Goal: Information Seeking & Learning: Get advice/opinions

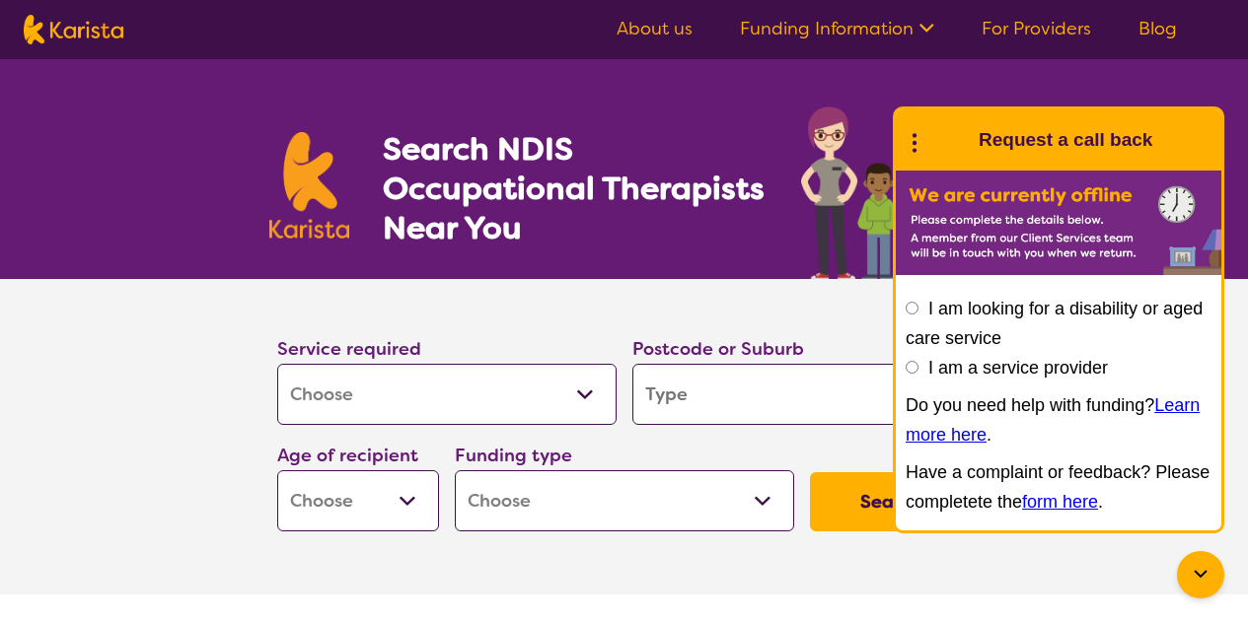
select select "[MEDICAL_DATA]"
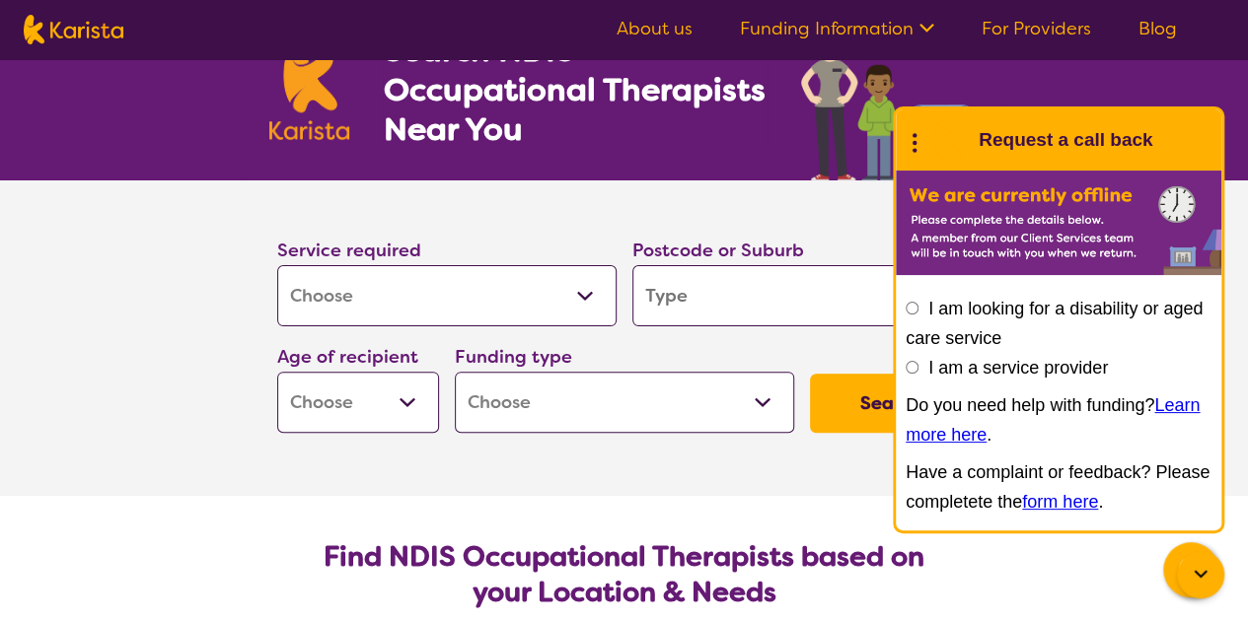
click at [681, 300] on input "search" at bounding box center [801, 295] width 339 height 61
type input "2080"
click at [405, 396] on select "Early Childhood - 0 to 9 Child - 10 to 11 Adolescent - 12 to 17 Adult - 18 to 6…" at bounding box center [358, 402] width 162 height 61
select select "AD"
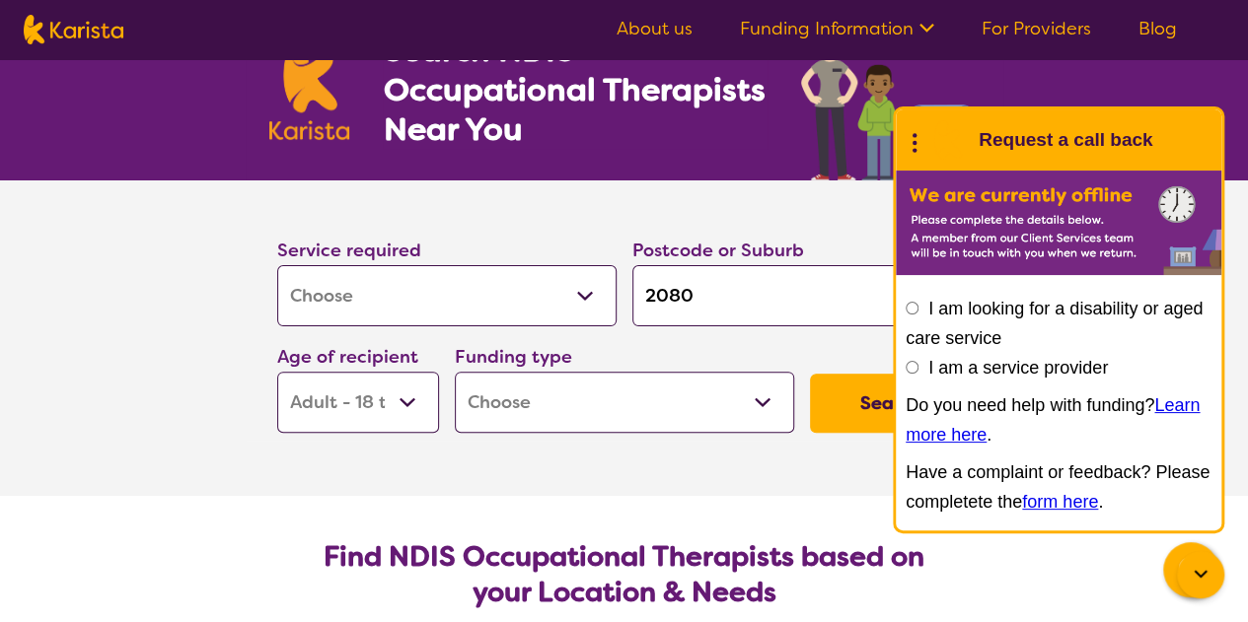
click at [277, 372] on select "Early Childhood - 0 to 9 Child - 10 to 11 Adolescent - 12 to 17 Adult - 18 to 6…" at bounding box center [358, 402] width 162 height 61
select select "AD"
click at [756, 399] on select "Home Care Package (HCP) National Disability Insurance Scheme (NDIS) I don't know" at bounding box center [624, 402] width 339 height 61
select select "NDIS"
click at [455, 372] on select "Home Care Package (HCP) National Disability Insurance Scheme (NDIS) I don't know" at bounding box center [624, 402] width 339 height 61
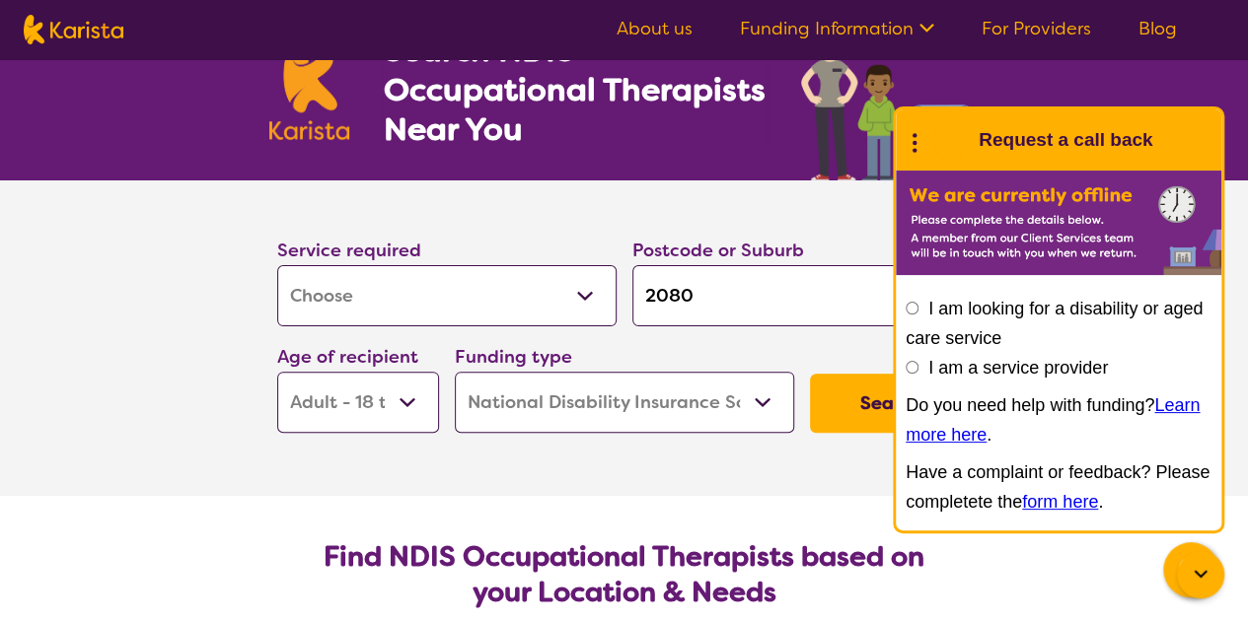
select select "NDIS"
click at [833, 400] on button "Search" at bounding box center [891, 403] width 162 height 59
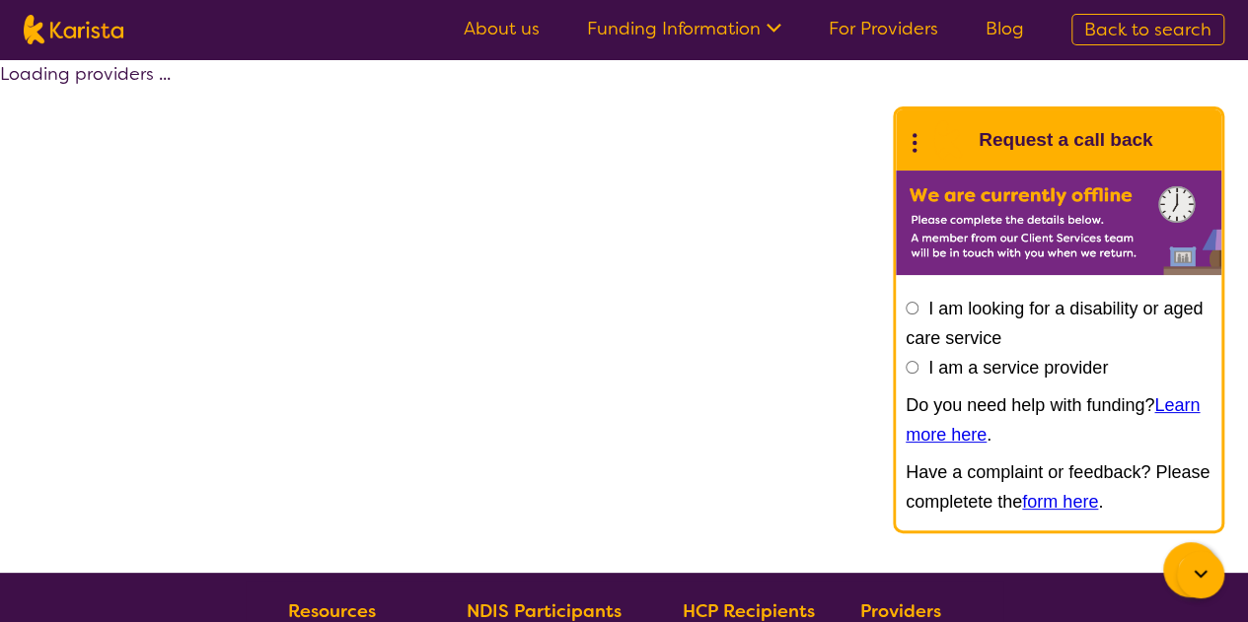
select select "by_score"
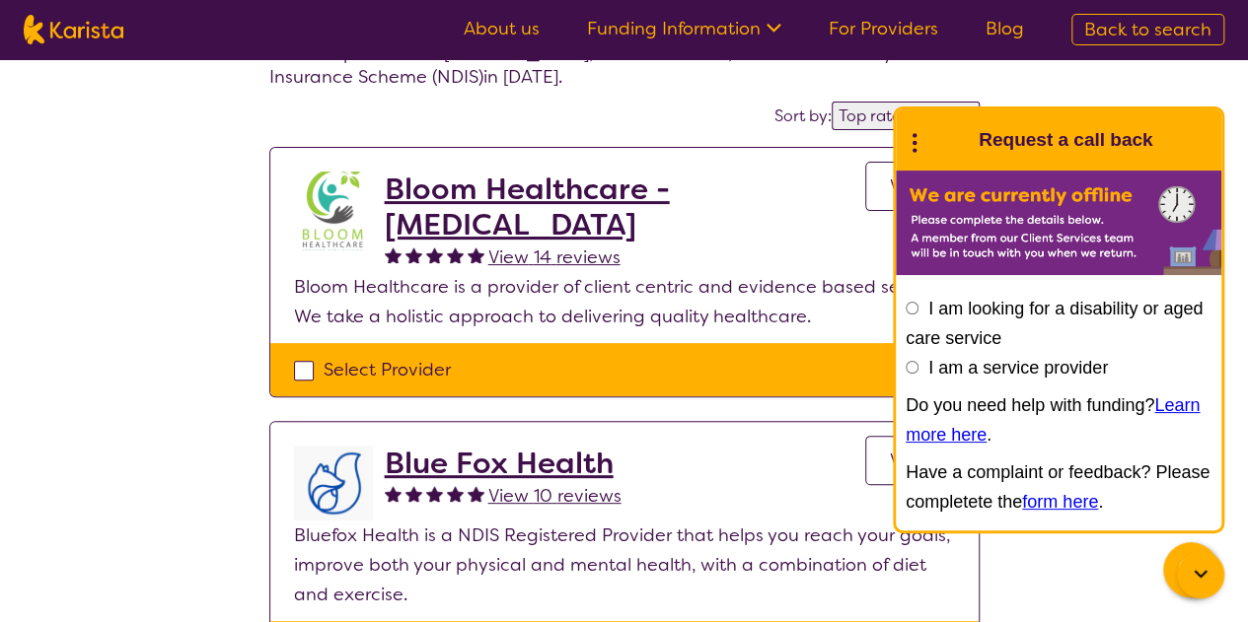
scroll to position [99, 0]
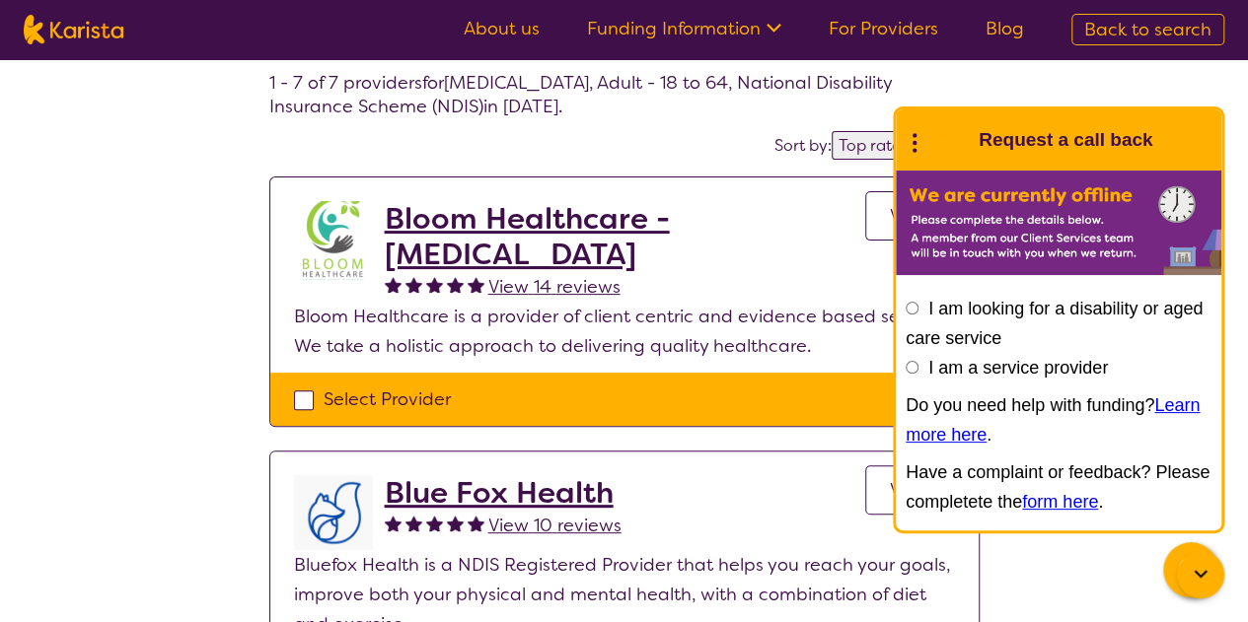
click at [493, 247] on h2 "Bloom Healthcare - [MEDICAL_DATA]" at bounding box center [625, 236] width 480 height 71
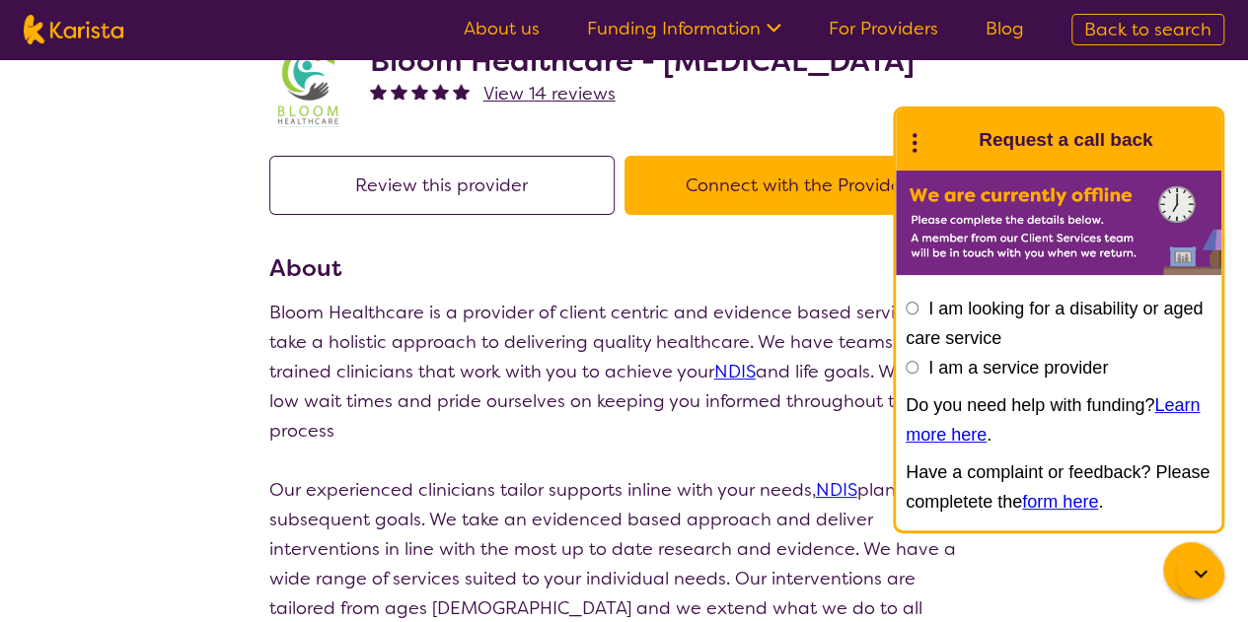
scroll to position [99, 0]
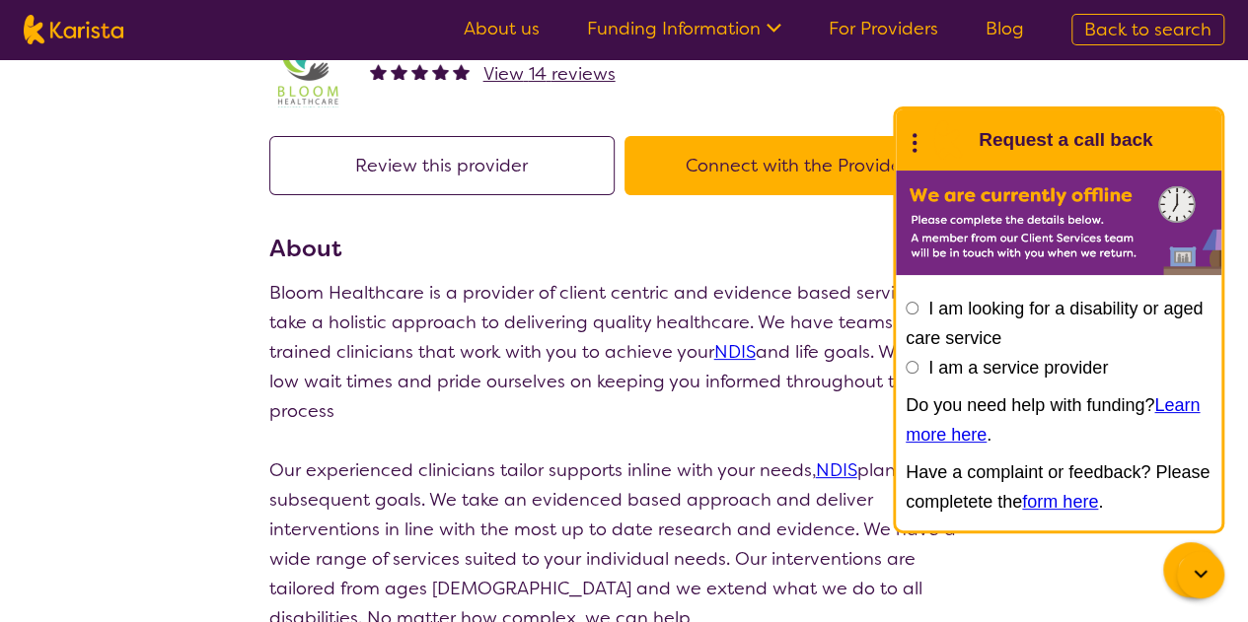
click at [540, 86] on span "View 14 reviews" at bounding box center [549, 74] width 132 height 24
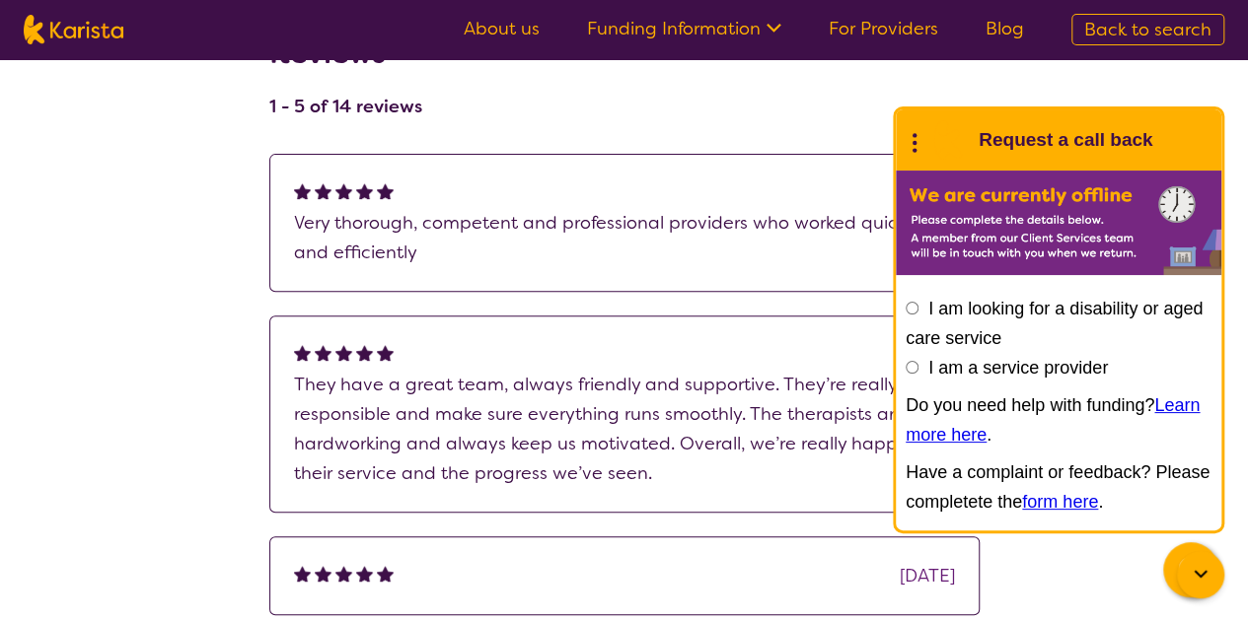
scroll to position [296, 0]
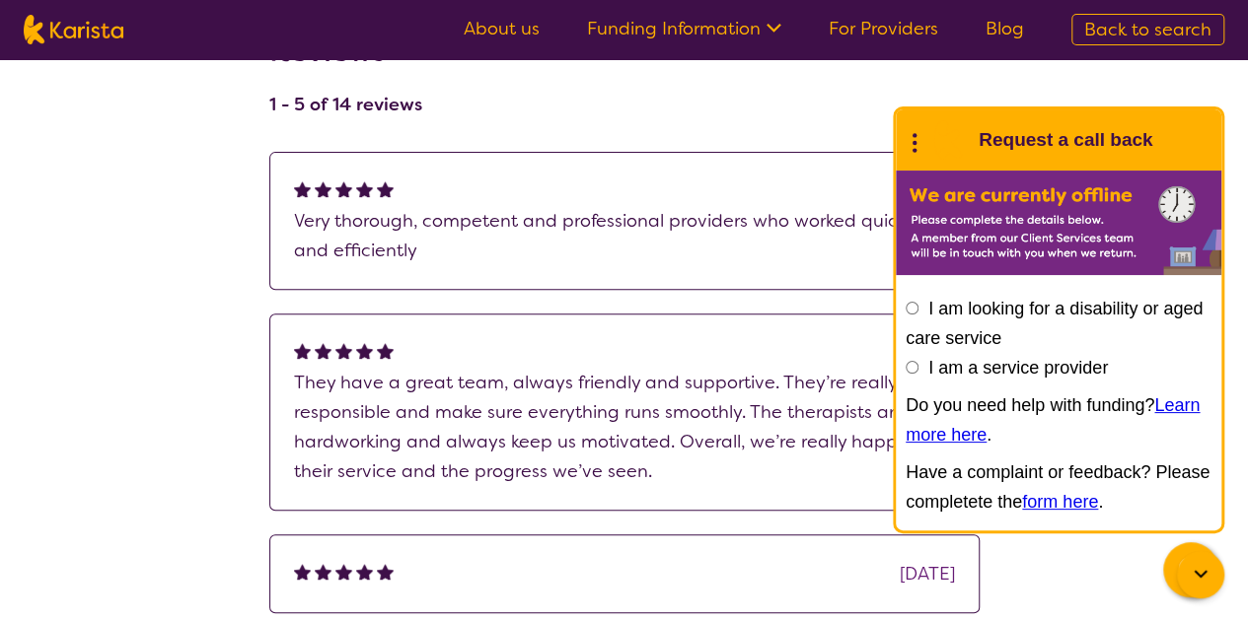
click at [915, 147] on icon at bounding box center [915, 140] width 26 height 31
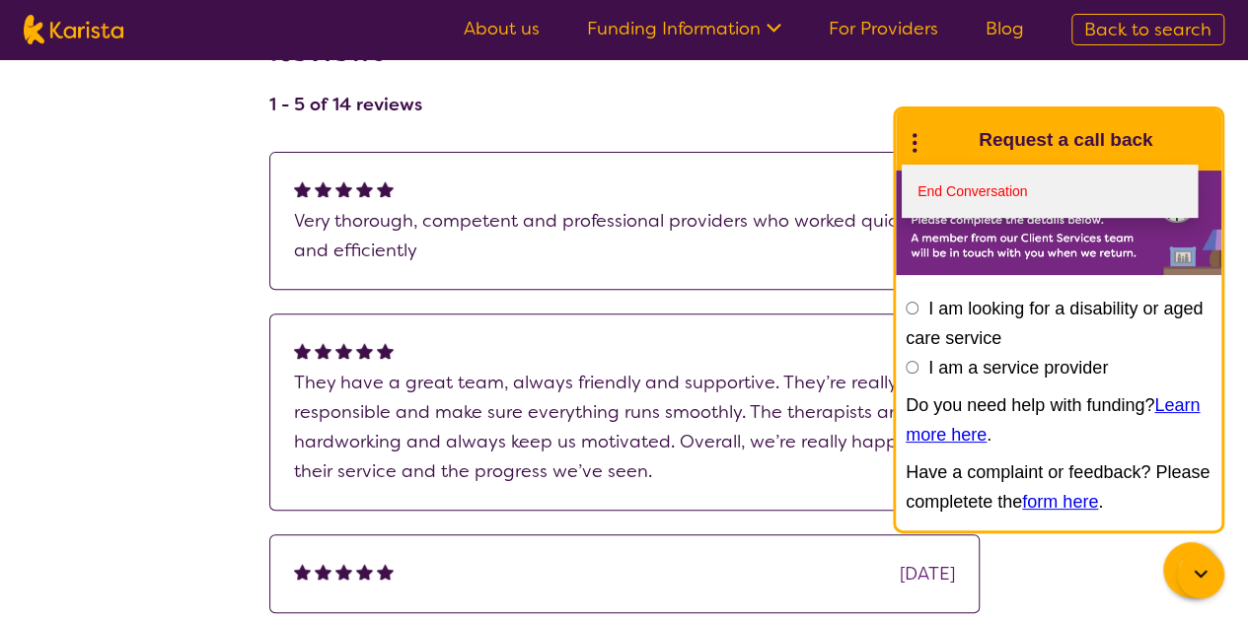
click at [933, 193] on link "End Conversation" at bounding box center [1050, 191] width 296 height 53
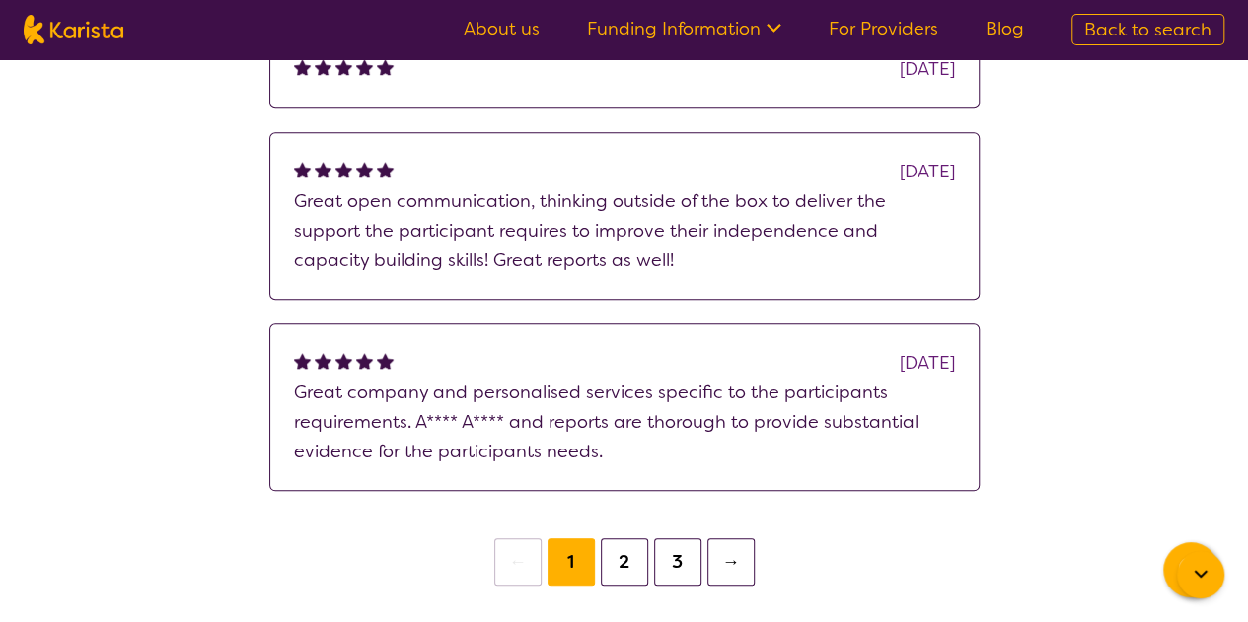
scroll to position [888, 0]
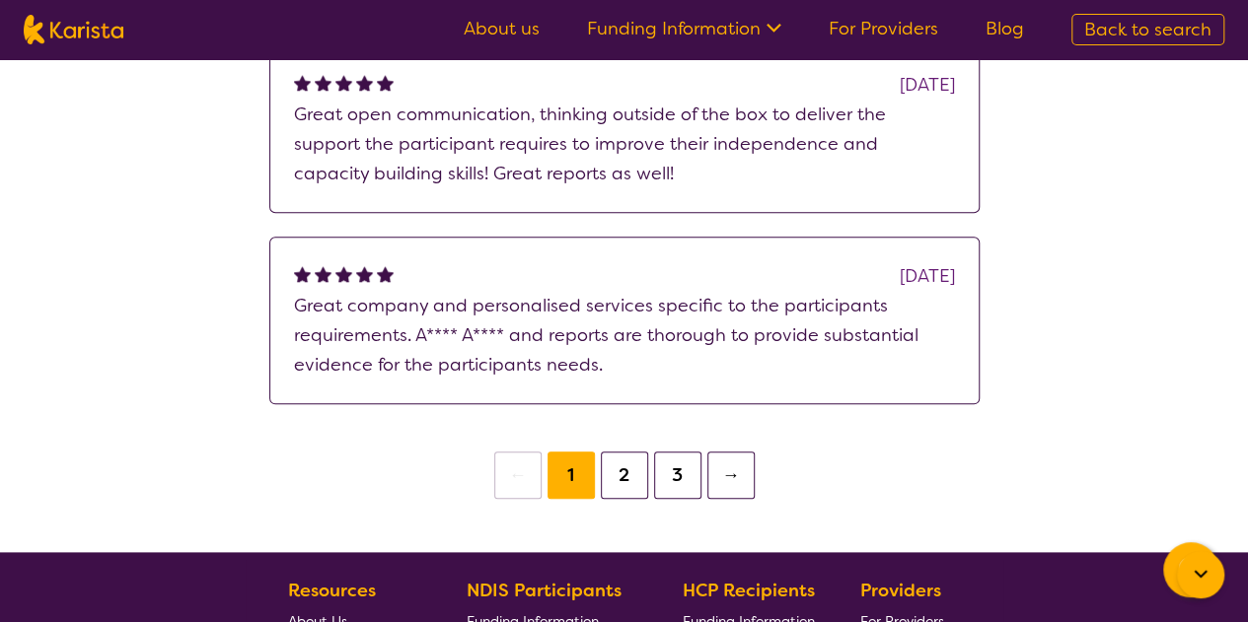
click at [618, 499] on button "2" at bounding box center [624, 475] width 47 height 47
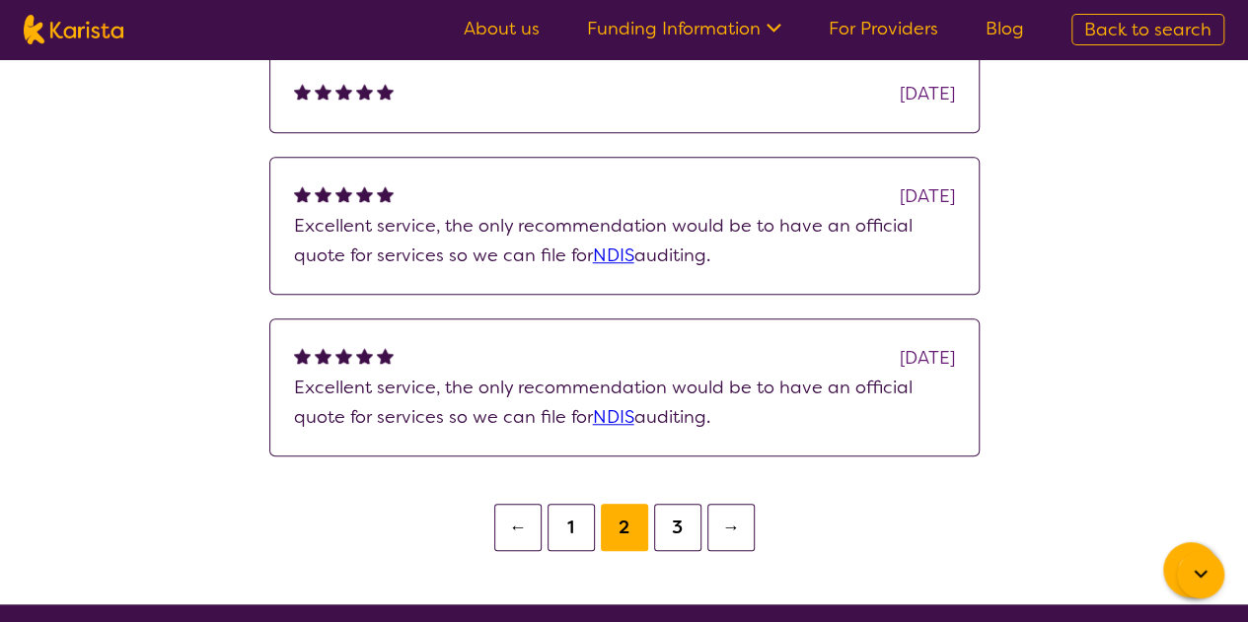
scroll to position [691, 0]
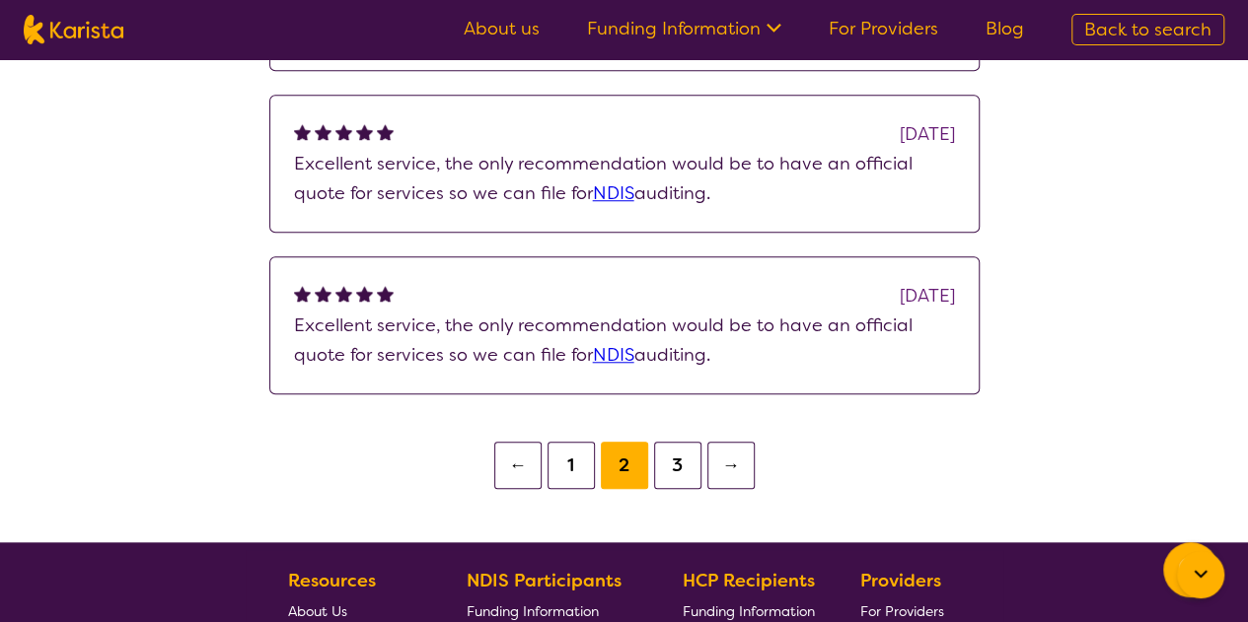
click at [576, 489] on button "1" at bounding box center [570, 465] width 47 height 47
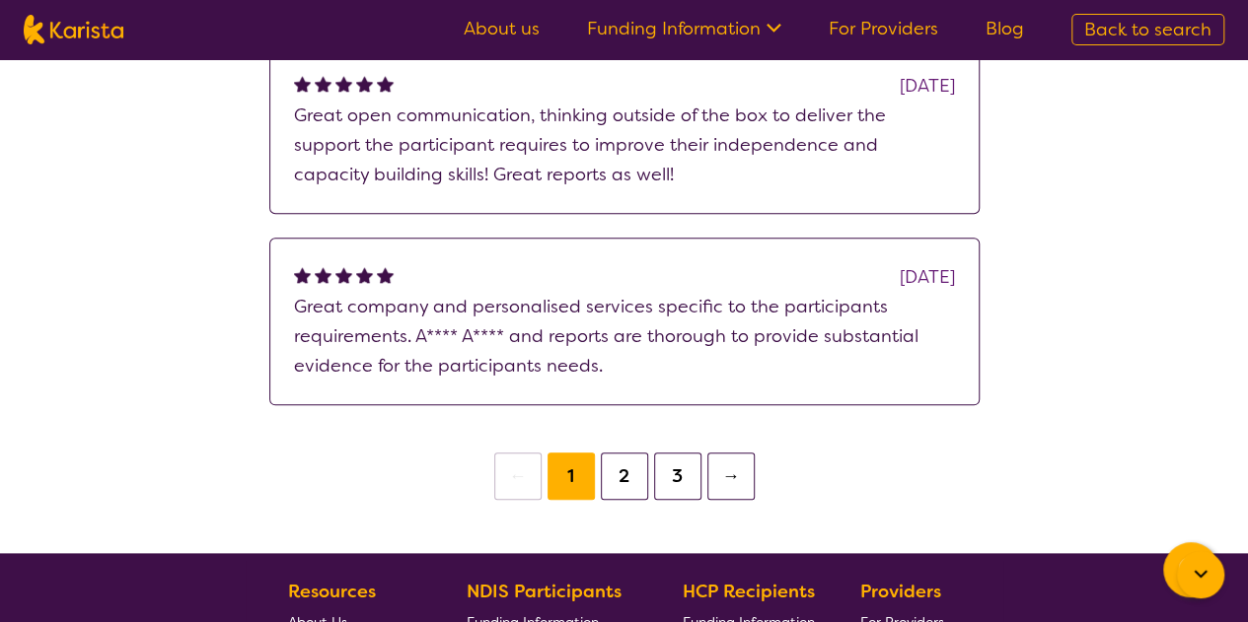
scroll to position [888, 0]
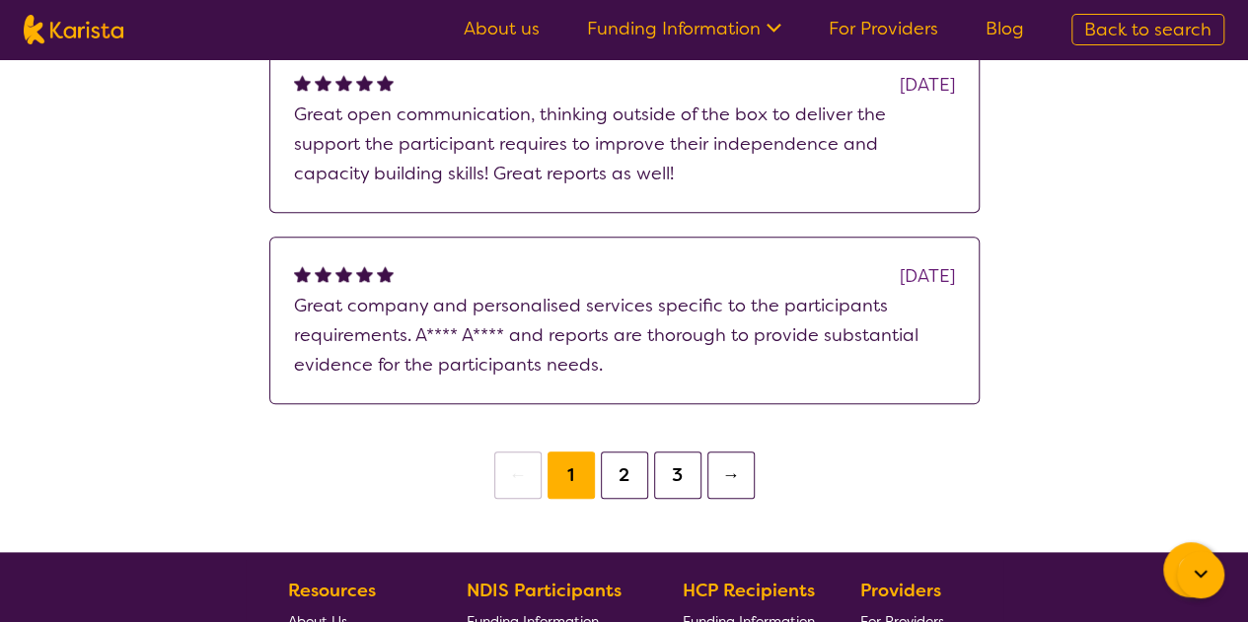
click at [625, 499] on button "2" at bounding box center [624, 475] width 47 height 47
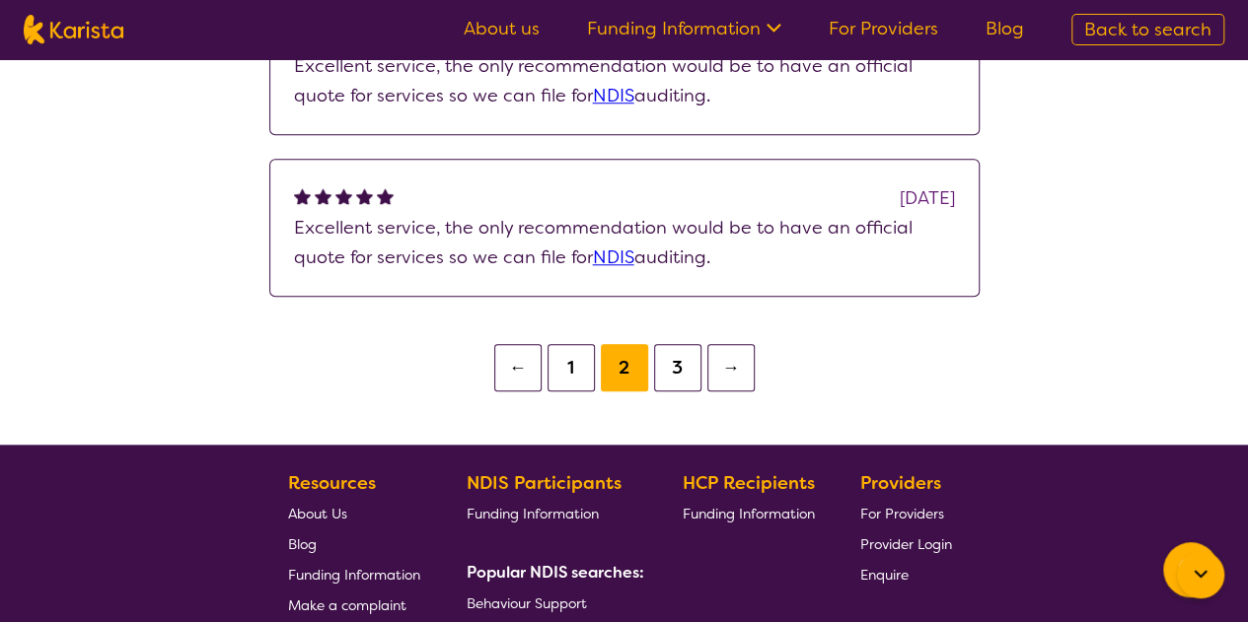
scroll to position [789, 0]
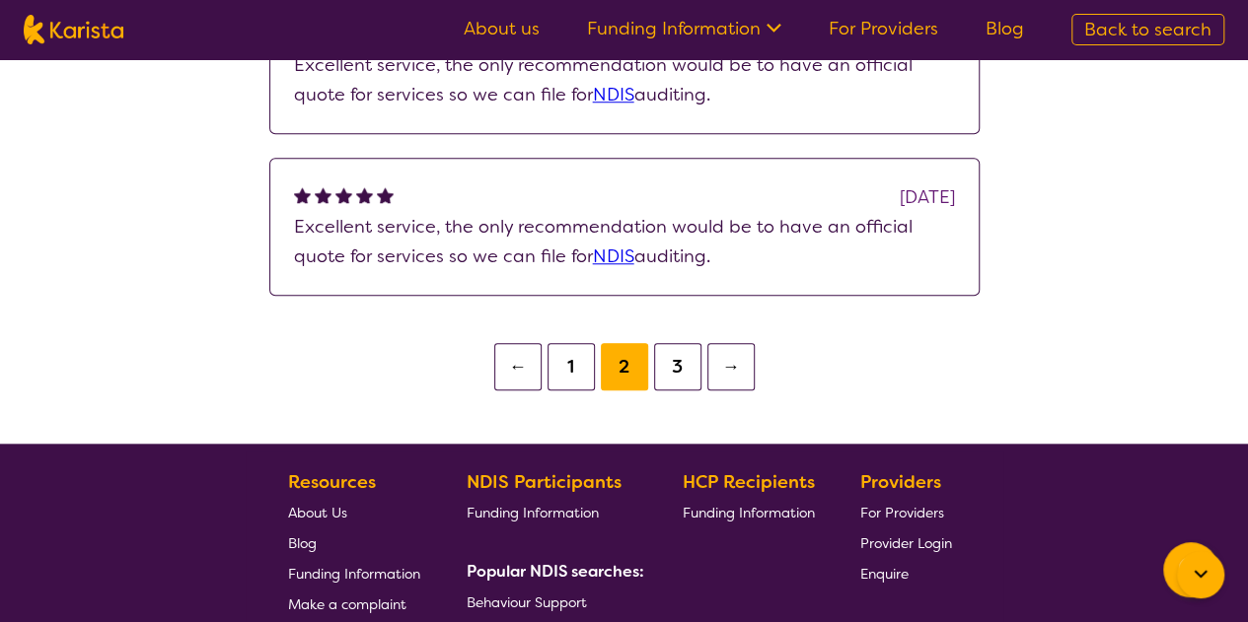
click at [673, 391] on button "3" at bounding box center [677, 366] width 47 height 47
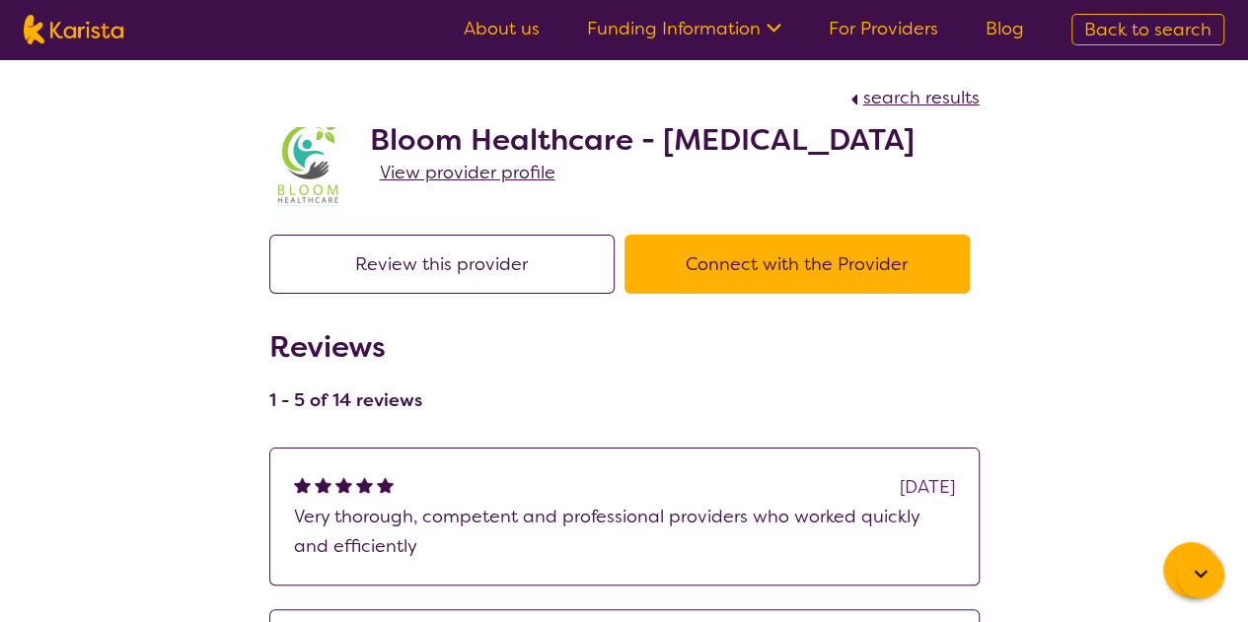
scroll to position [691, 0]
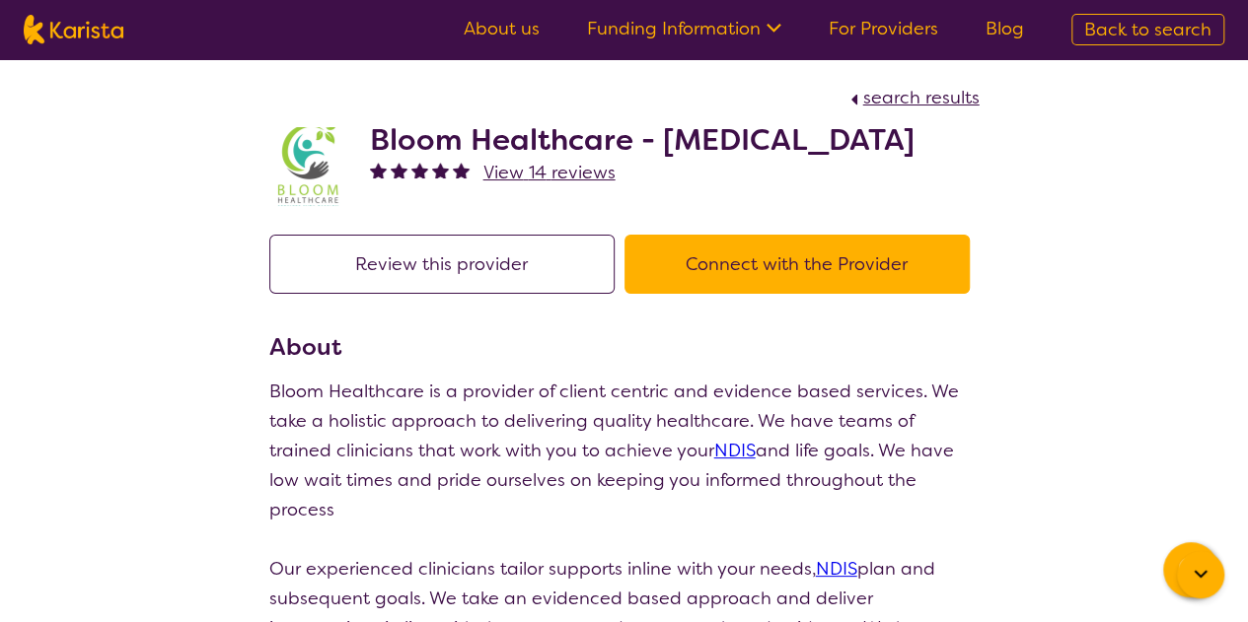
scroll to position [99, 0]
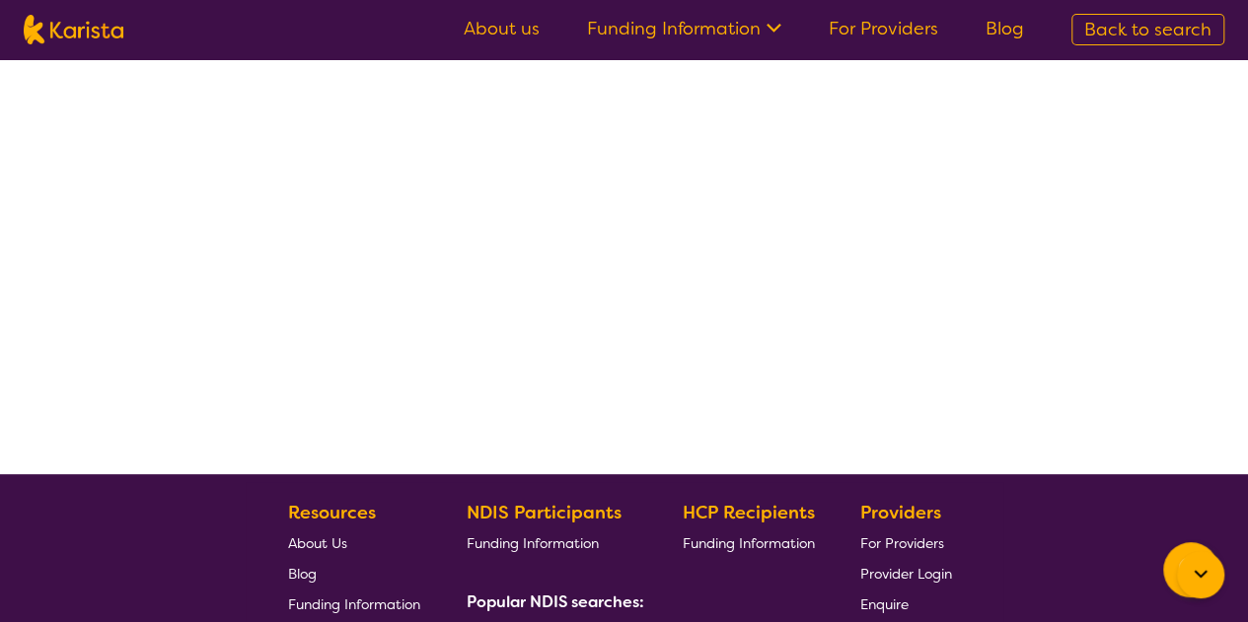
select select "by_score"
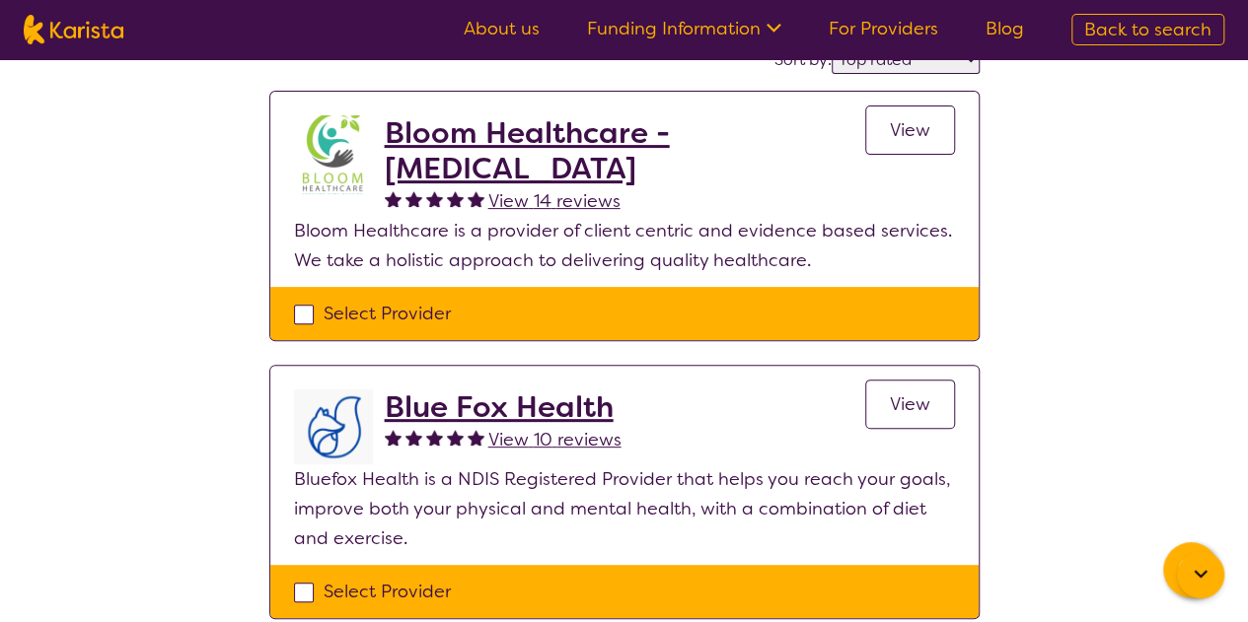
scroll to position [296, 0]
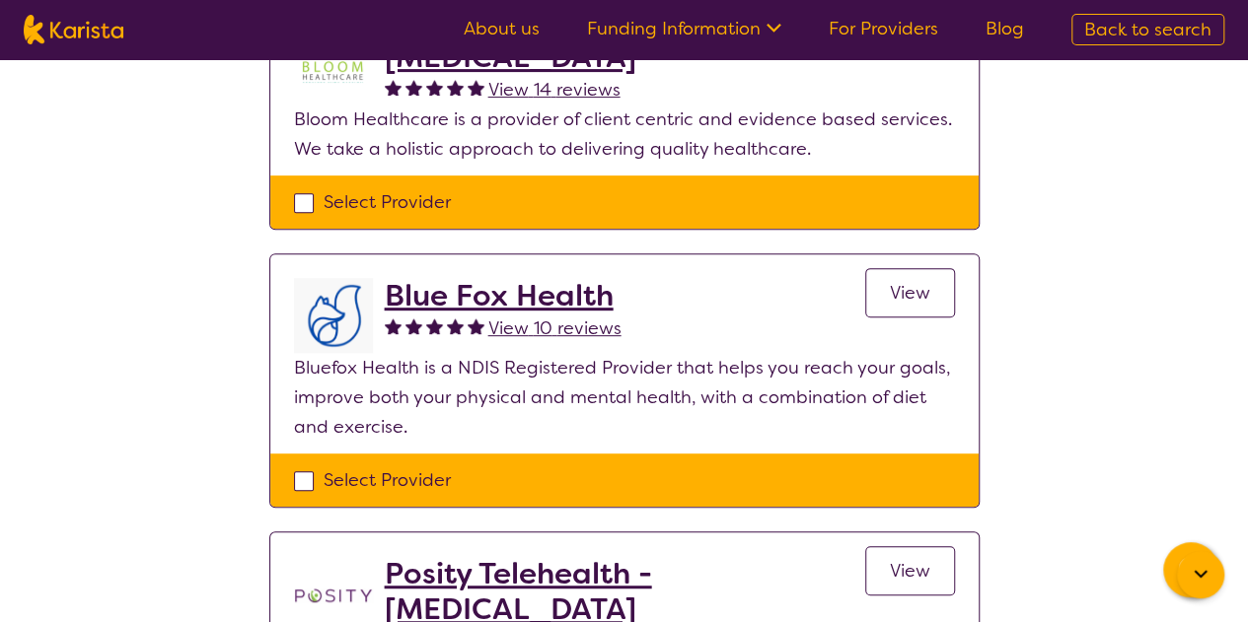
click at [515, 325] on span "View 10 reviews" at bounding box center [554, 329] width 133 height 24
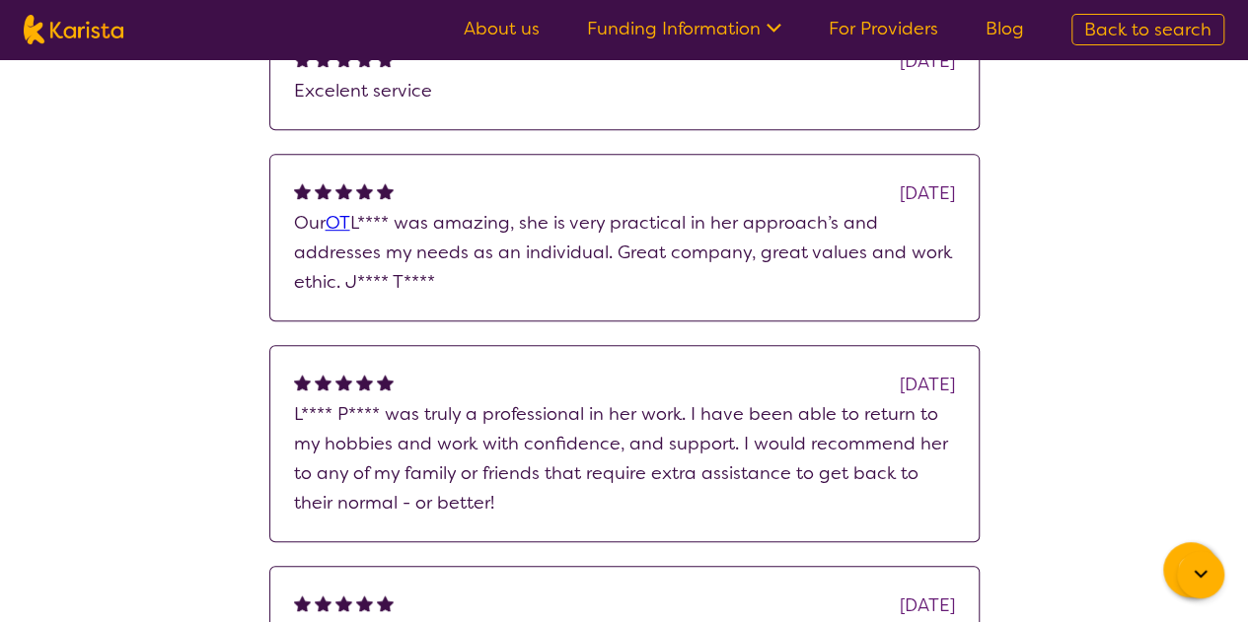
scroll to position [197, 0]
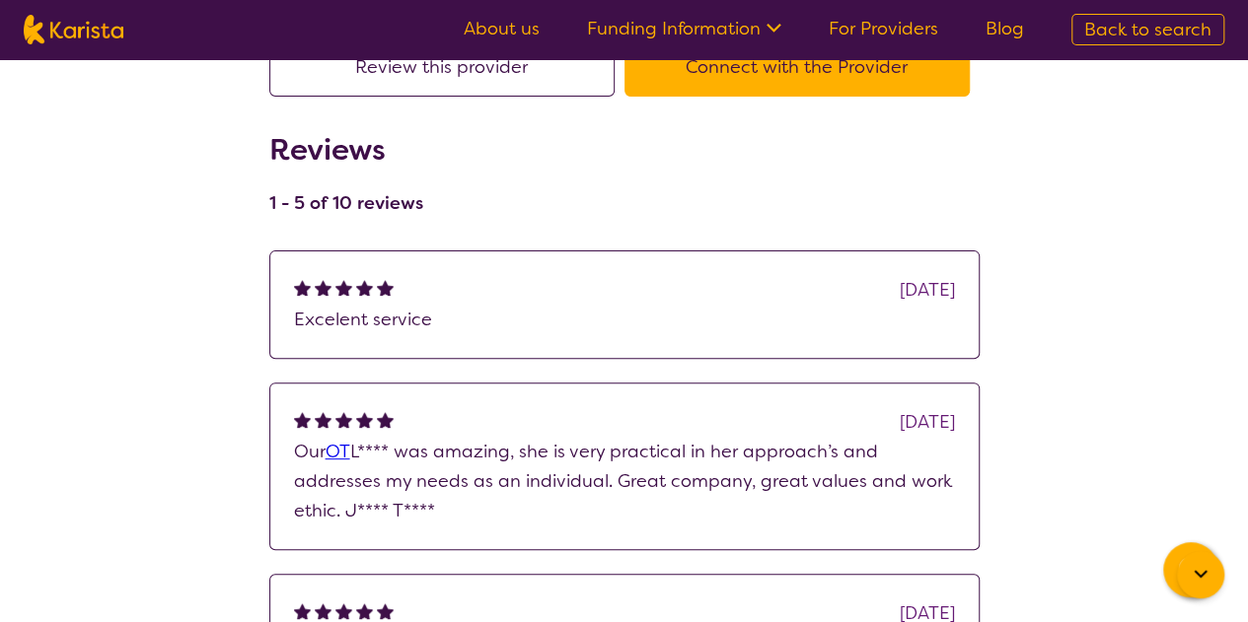
select select "by_score"
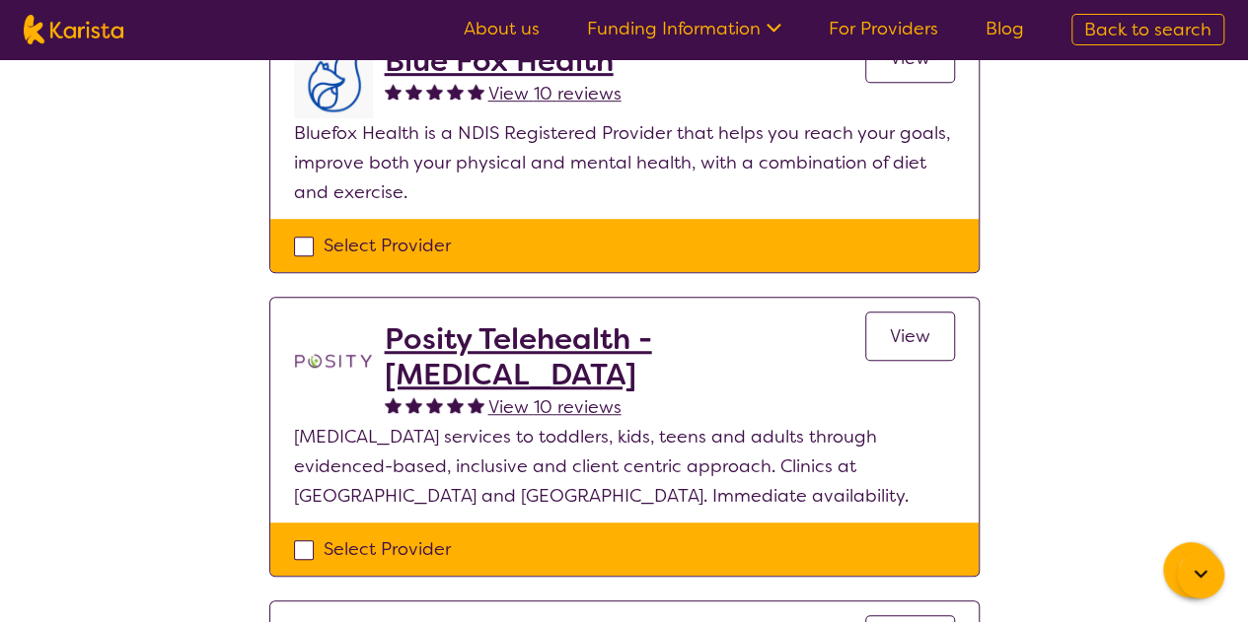
scroll to position [592, 0]
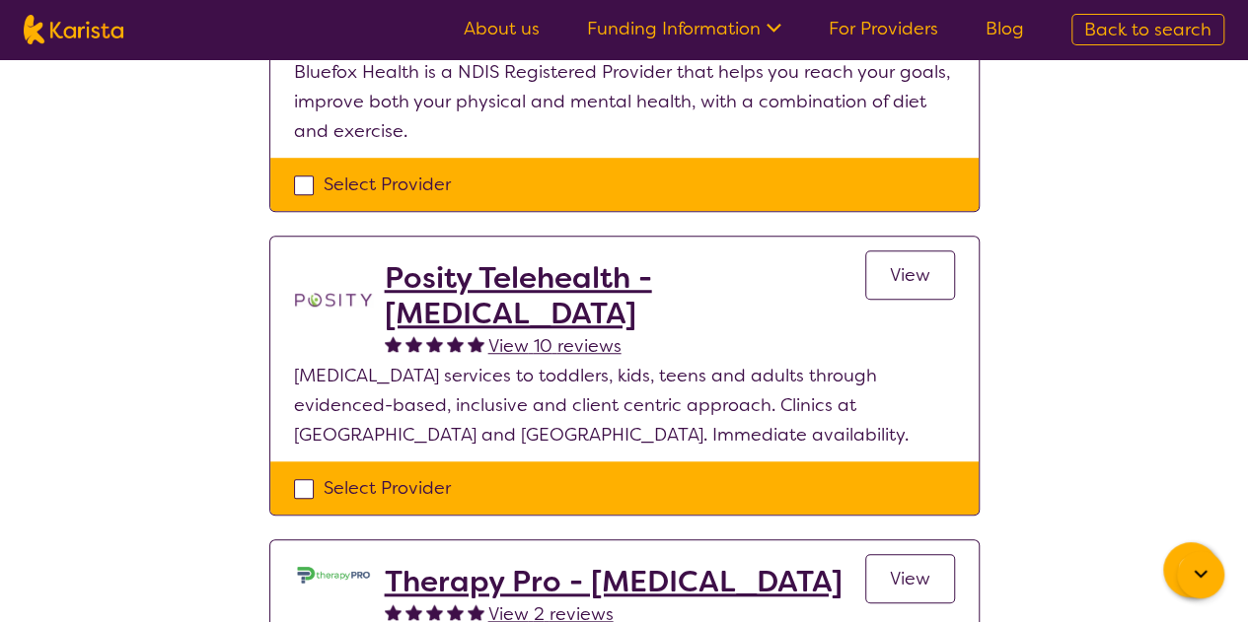
click at [535, 350] on span "View 10 reviews" at bounding box center [554, 346] width 133 height 24
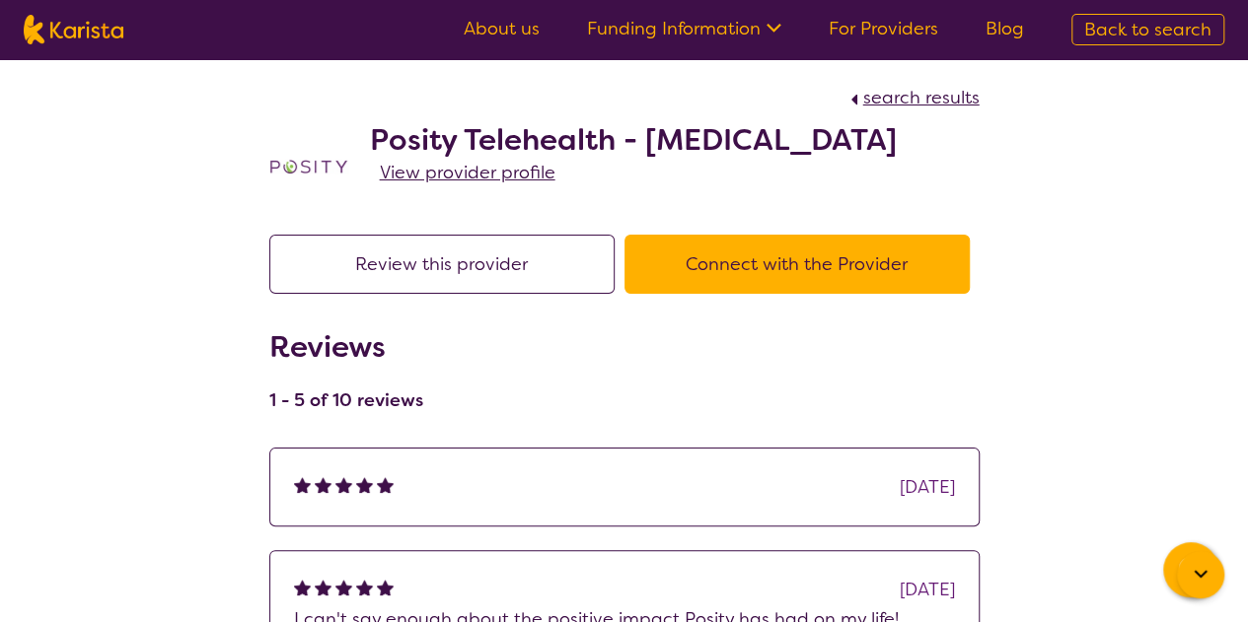
select select "by_score"
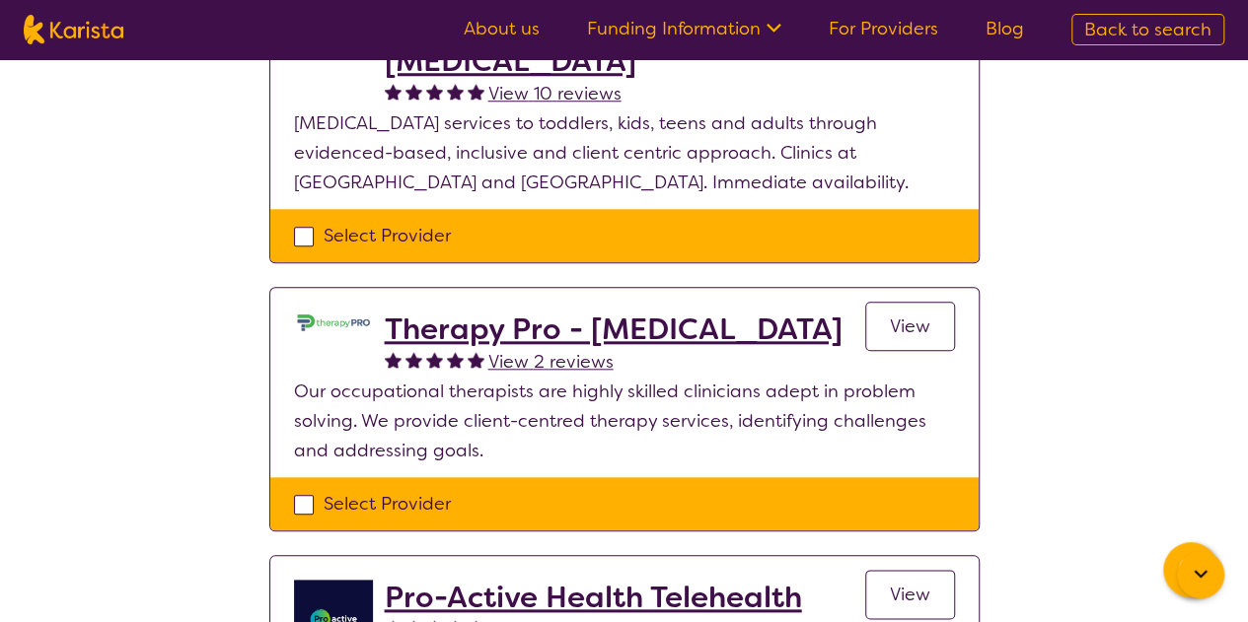
scroll to position [888, 0]
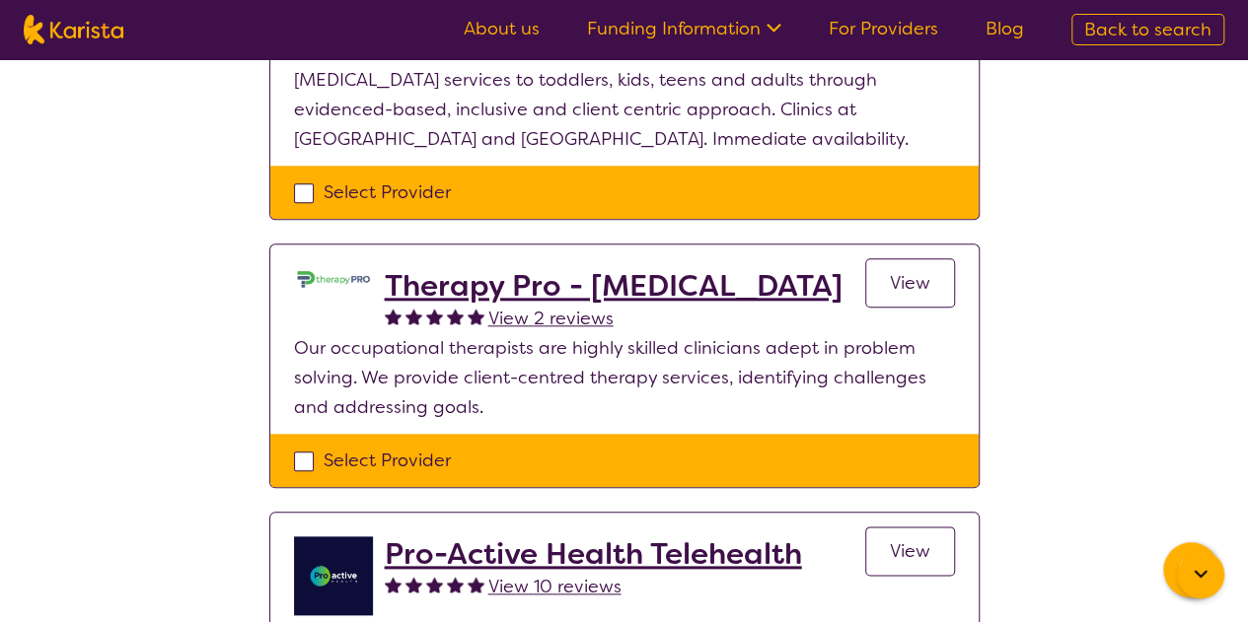
click at [539, 330] on span "View 2 reviews" at bounding box center [550, 319] width 125 height 24
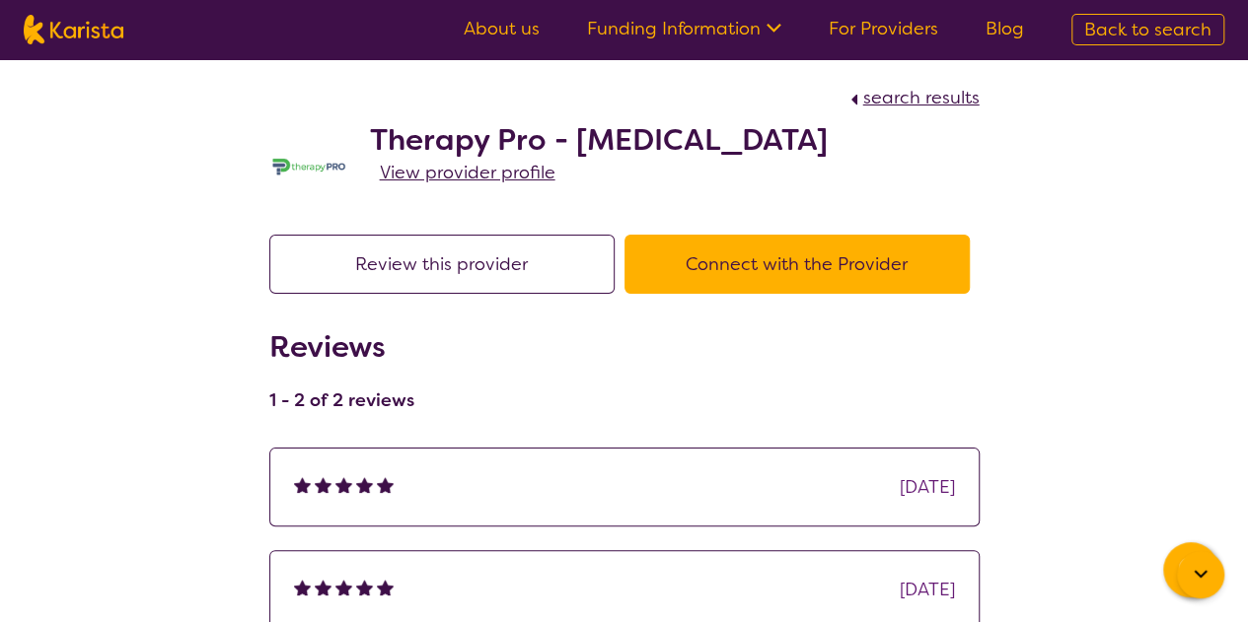
select select "by_score"
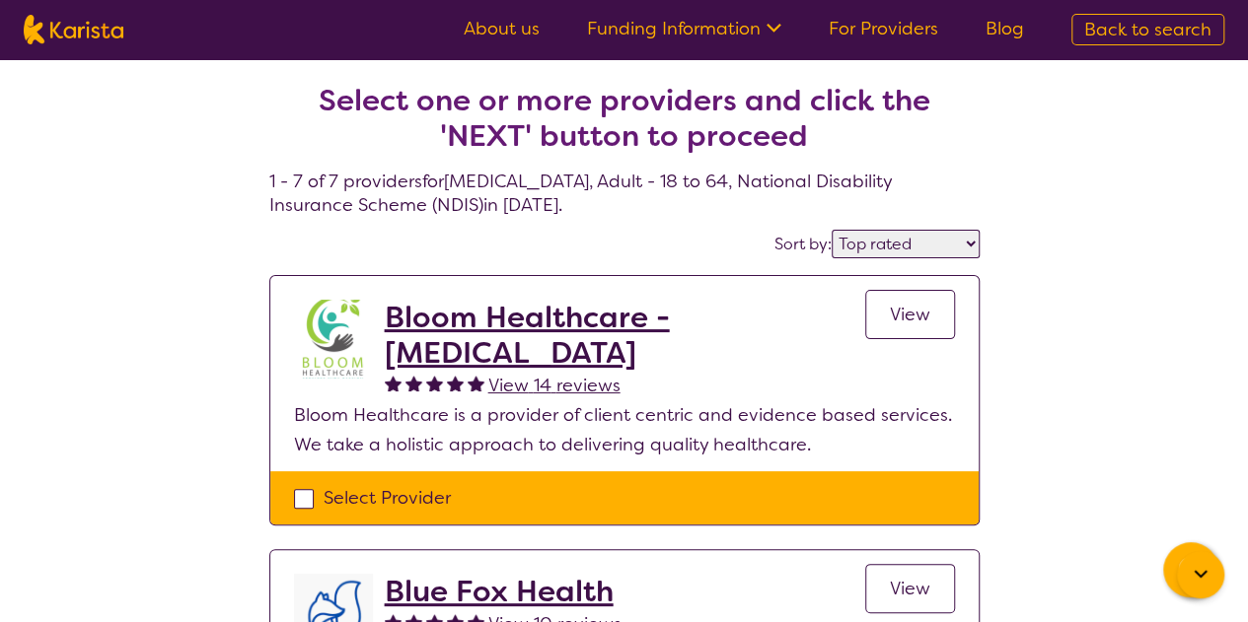
scroll to position [99, 0]
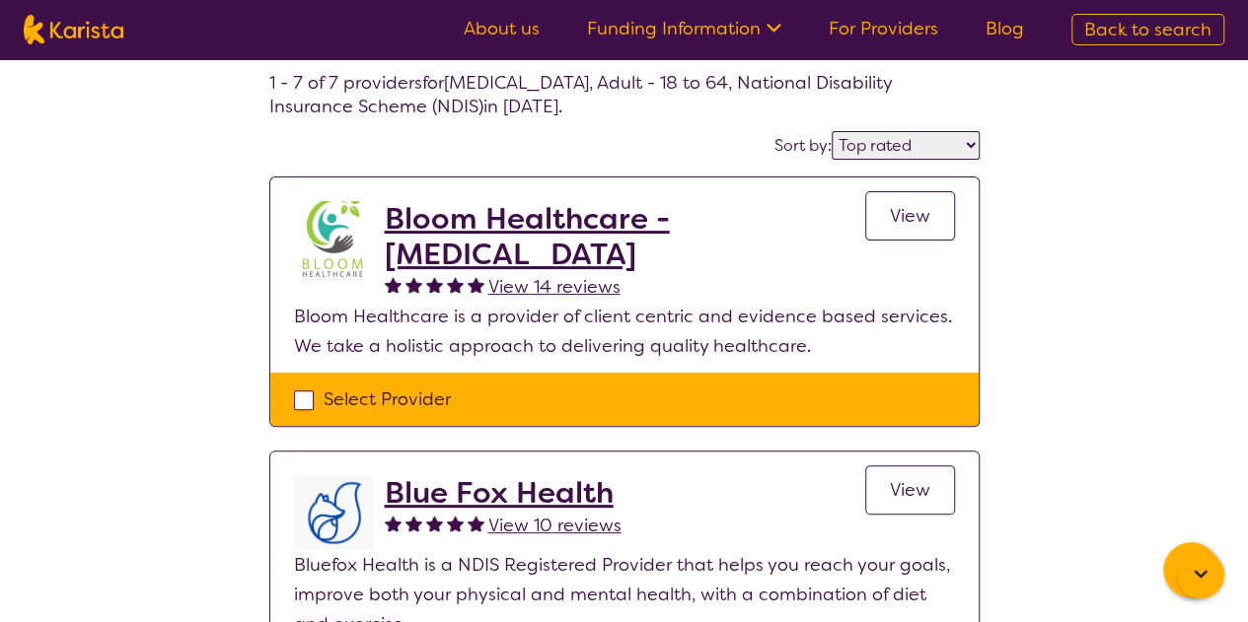
click at [537, 282] on span "View 14 reviews" at bounding box center [554, 287] width 132 height 24
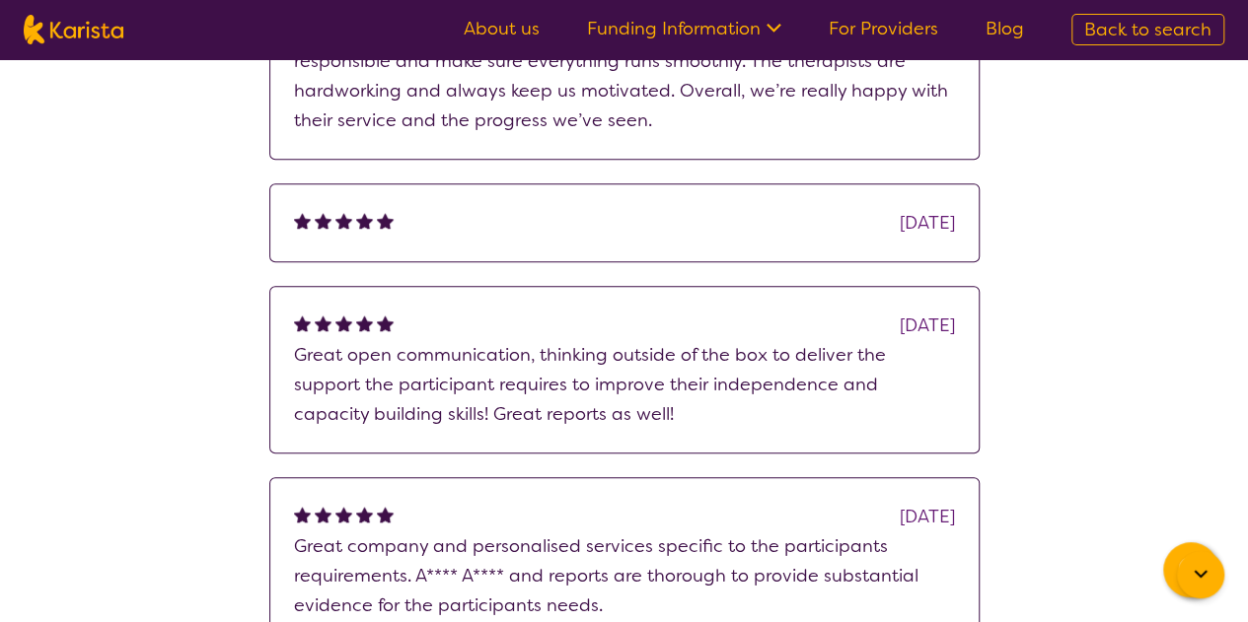
scroll to position [691, 0]
